Goal: Information Seeking & Learning: Find specific fact

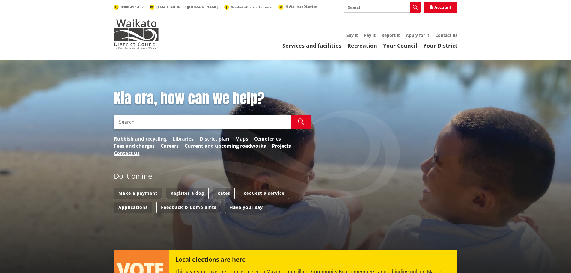
click at [130, 120] on input "Search" at bounding box center [202, 122] width 177 height 14
type input "cemetery search"
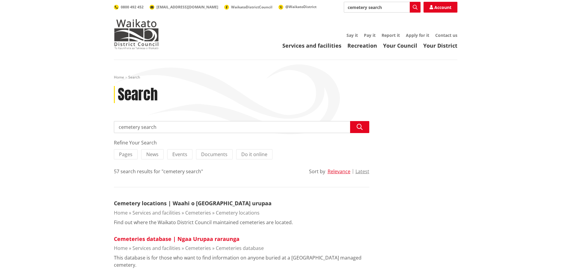
click at [163, 238] on link "Cemeteries database | Ngaa Urupaa raraunga" at bounding box center [177, 238] width 126 height 7
